Goal: Information Seeking & Learning: Learn about a topic

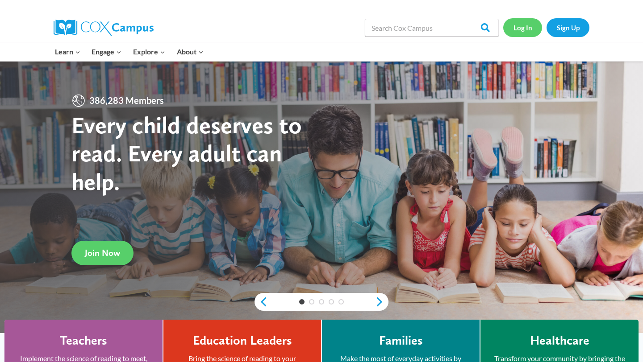
click at [524, 30] on link "Log In" at bounding box center [522, 27] width 39 height 18
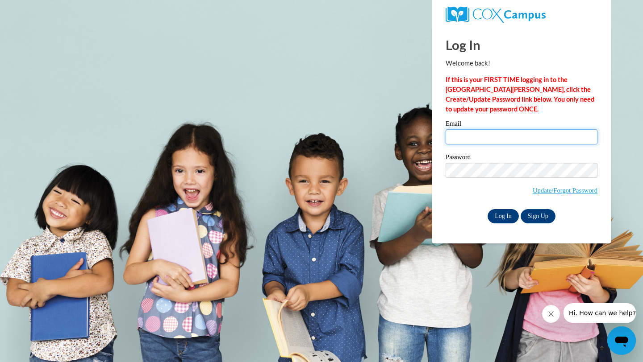
type input "kabar6375@ung.edu"
click at [503, 219] on input "Log In" at bounding box center [502, 216] width 31 height 14
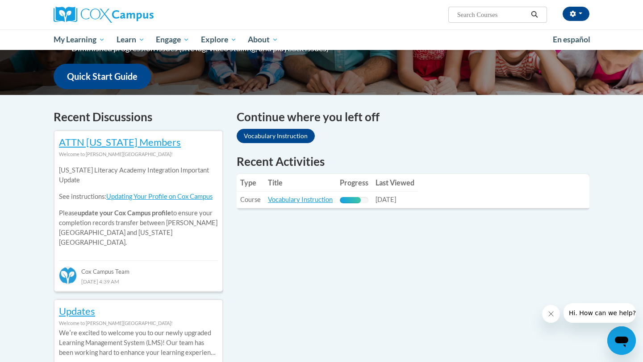
scroll to position [228, 0]
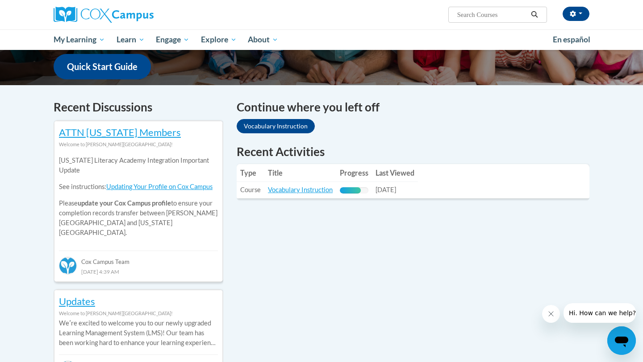
click at [325, 183] on td "Title: Vocabulary Instruction" at bounding box center [300, 190] width 72 height 17
click at [315, 192] on link "Vocabulary Instruction" at bounding box center [300, 190] width 65 height 8
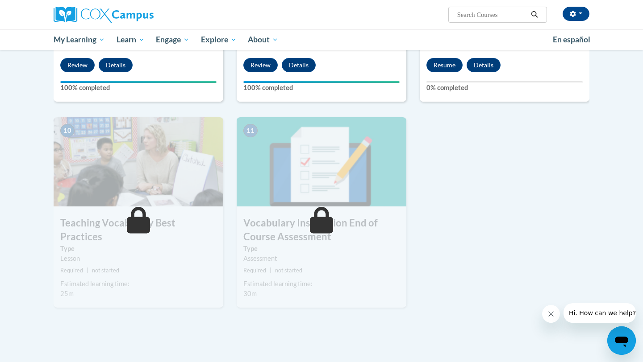
scroll to position [819, 0]
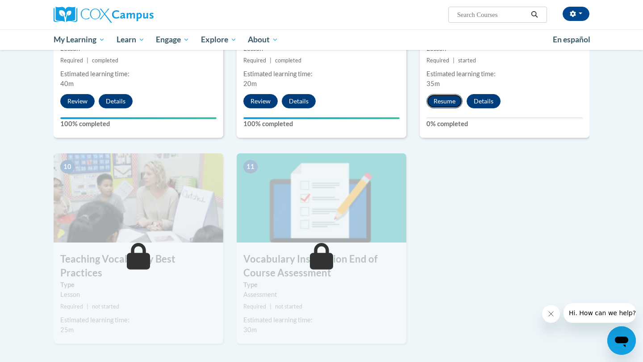
click at [451, 100] on button "Resume" at bounding box center [444, 101] width 36 height 14
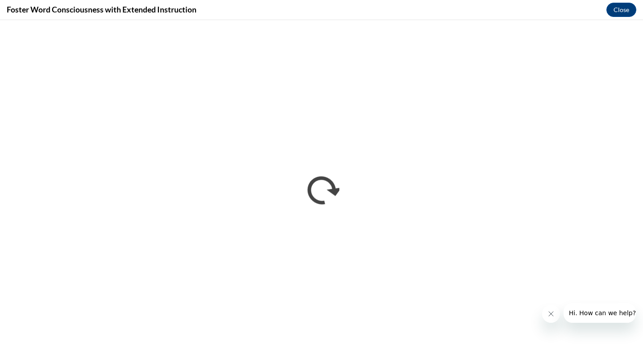
scroll to position [0, 0]
